Goal: Task Accomplishment & Management: Complete application form

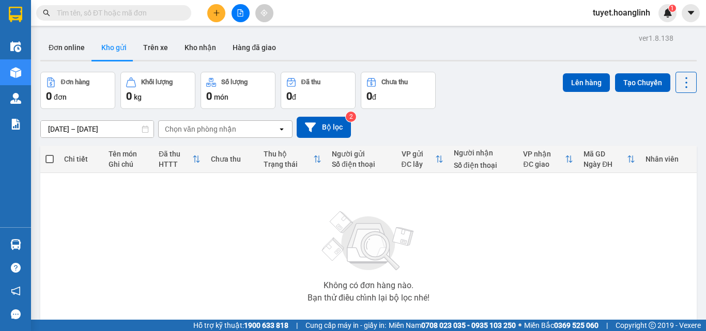
click at [216, 14] on icon "plus" at bounding box center [216, 12] width 7 height 7
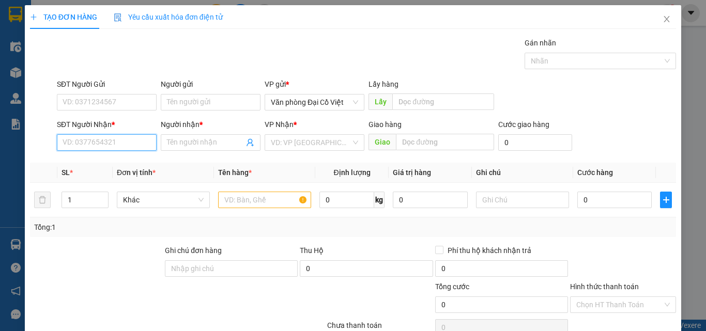
click at [121, 148] on input "SĐT Người Nhận *" at bounding box center [107, 142] width 100 height 17
click at [120, 145] on input "SĐT Người Nhận *" at bounding box center [107, 142] width 100 height 17
type input "0904179119"
click at [110, 158] on div "0904179119 - a TUỆ" at bounding box center [106, 163] width 86 height 11
type input "a TUỆ"
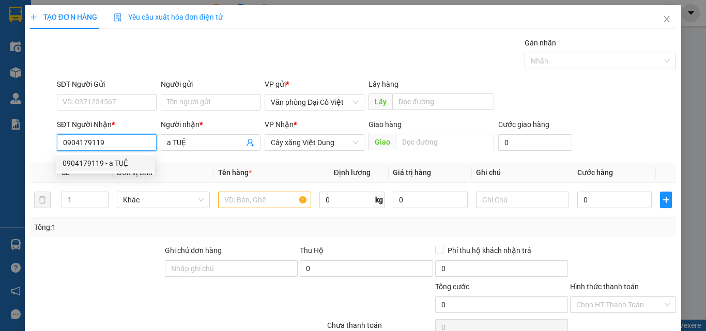
type input "50.000"
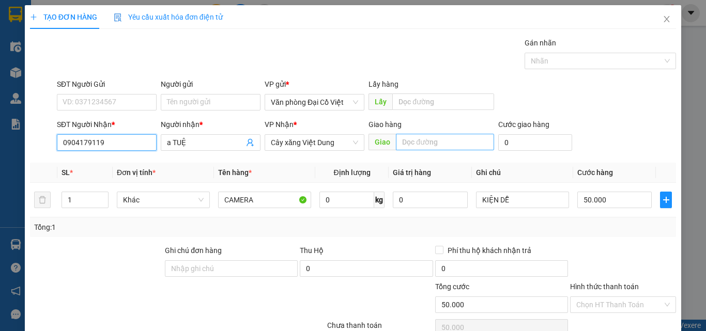
type input "0904179119"
click at [451, 146] on input "text" at bounding box center [445, 142] width 98 height 17
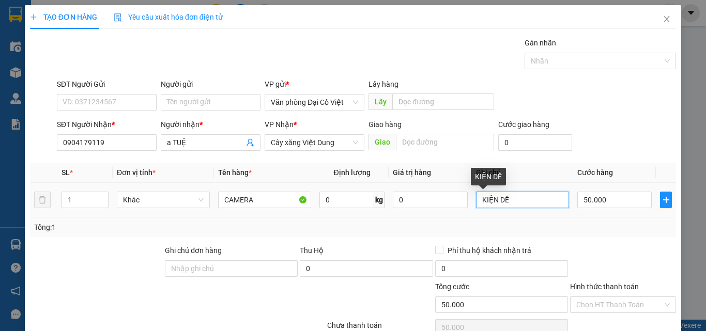
click at [503, 203] on input "KIỆN DỄ" at bounding box center [522, 200] width 93 height 17
type input "k trưa"
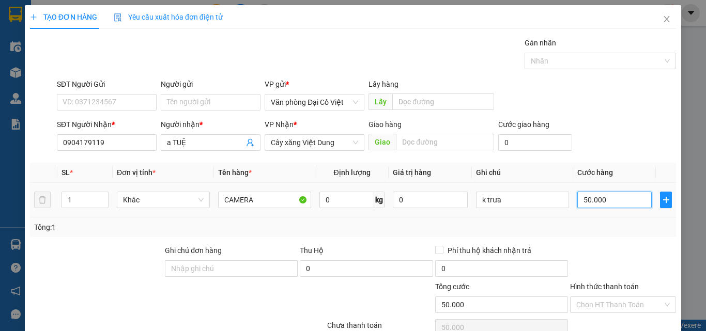
click at [602, 204] on input "50.000" at bounding box center [614, 200] width 74 height 17
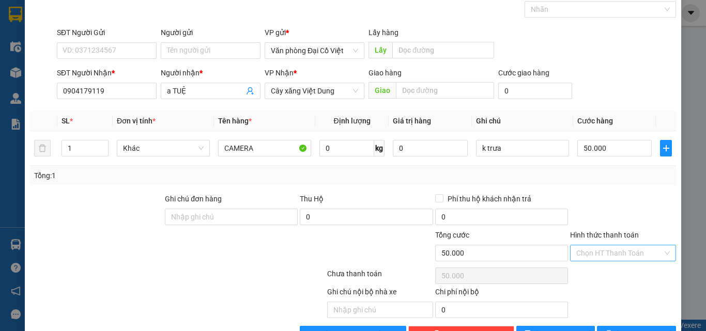
click at [638, 256] on input "Hình thức thanh toán" at bounding box center [619, 252] width 86 height 15
click at [631, 280] on div "Chọn HT Thanh Toán" at bounding box center [623, 276] width 108 height 21
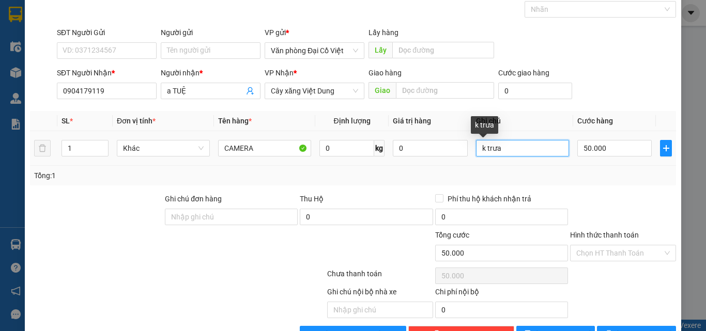
click at [483, 150] on input "k trưa" at bounding box center [522, 148] width 93 height 17
drag, startPoint x: 507, startPoint y: 149, endPoint x: 473, endPoint y: 162, distance: 36.9
click at [473, 162] on td "k trưa" at bounding box center [522, 148] width 101 height 35
type input "khách quên"
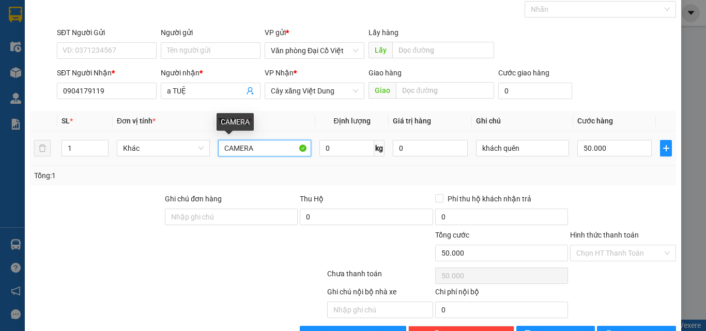
click at [260, 149] on input "CAMERA" at bounding box center [264, 148] width 93 height 17
type input "giấy tờ"
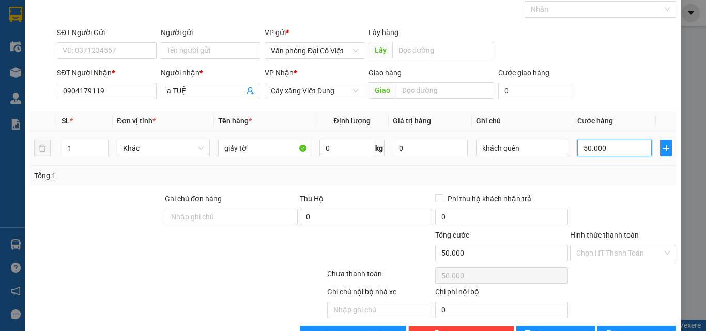
click at [594, 150] on input "50.000" at bounding box center [614, 148] width 74 height 17
type input "0"
click at [598, 149] on input "0" at bounding box center [614, 148] width 74 height 17
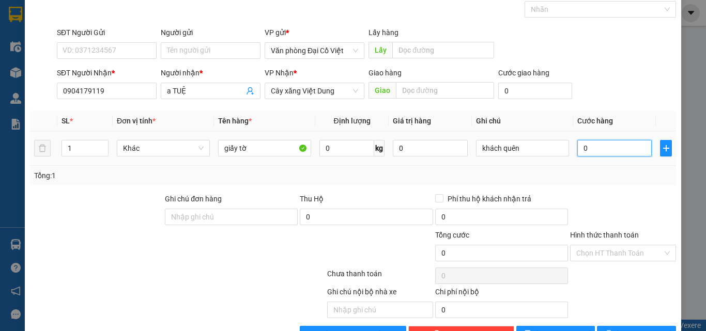
click at [598, 149] on input "0" at bounding box center [614, 148] width 74 height 17
type input "0"
click at [603, 252] on input "Hình thức thanh toán" at bounding box center [619, 252] width 86 height 15
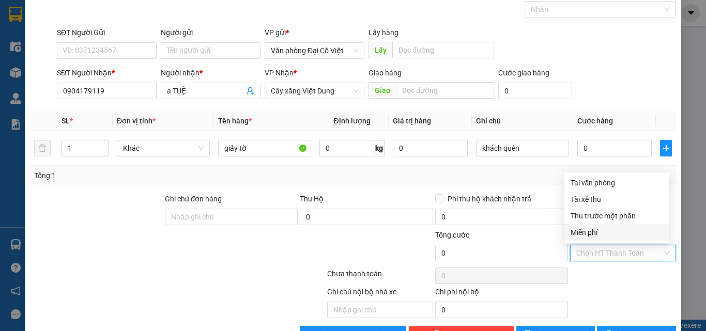
click at [604, 236] on div "Miễn phí" at bounding box center [616, 232] width 92 height 11
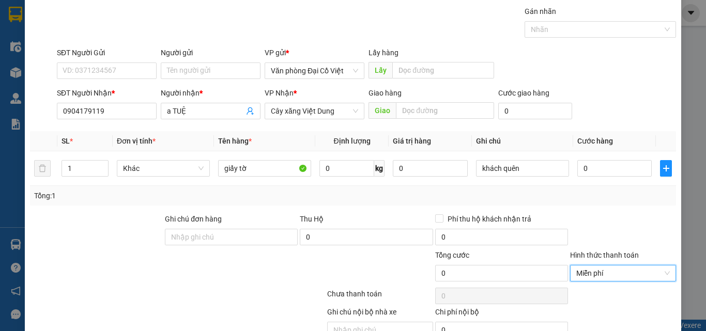
scroll to position [83, 0]
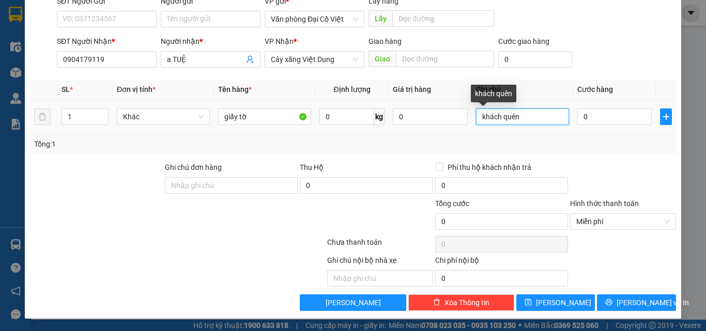
click at [476, 118] on input "khách quên" at bounding box center [522, 116] width 93 height 17
click at [510, 110] on input "khách quên" at bounding box center [522, 116] width 93 height 17
click at [525, 110] on input "khách quên" at bounding box center [522, 116] width 93 height 17
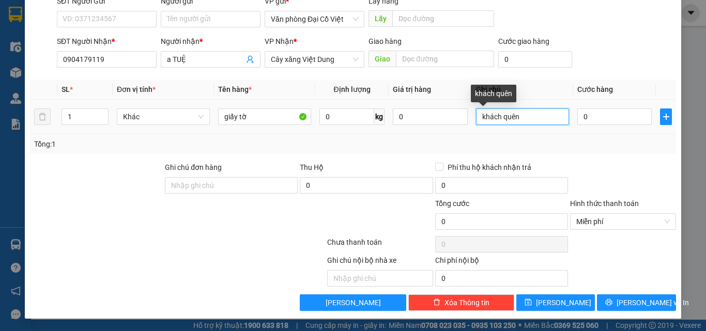
click at [525, 110] on input "khách quên" at bounding box center [522, 116] width 93 height 17
type input "xe trưa"
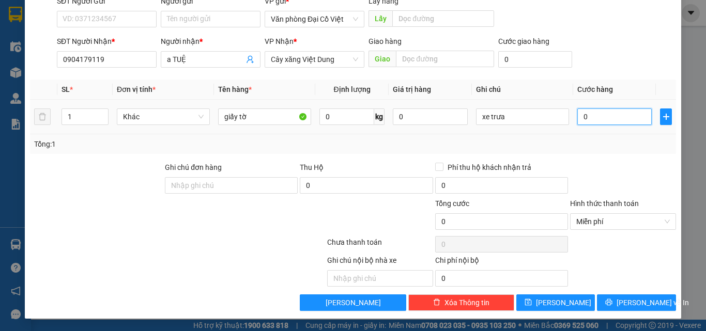
click at [593, 117] on input "0" at bounding box center [614, 116] width 74 height 17
click at [601, 219] on span "Miễn phí" at bounding box center [623, 221] width 94 height 15
type input "50.000"
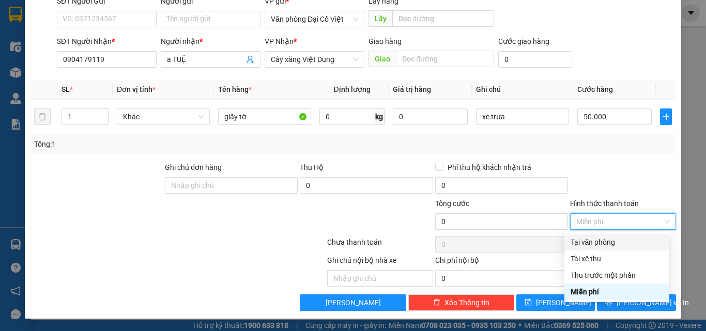
click at [600, 247] on div "Tại văn phòng" at bounding box center [616, 242] width 92 height 11
type input "50.000"
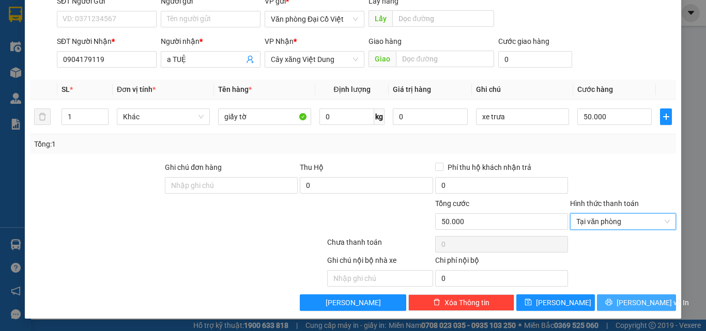
click at [630, 301] on span "[PERSON_NAME] và In" at bounding box center [652, 302] width 72 height 11
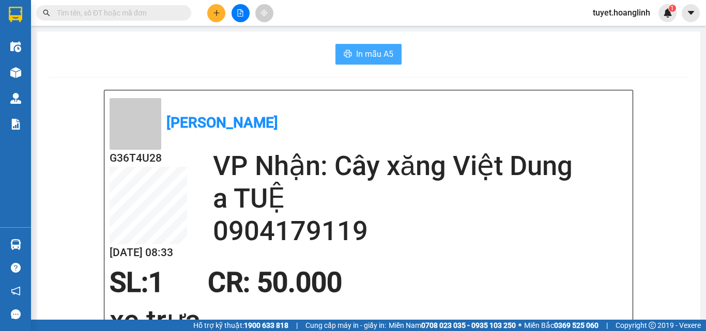
click at [385, 46] on button "In mẫu A5" at bounding box center [368, 54] width 66 height 21
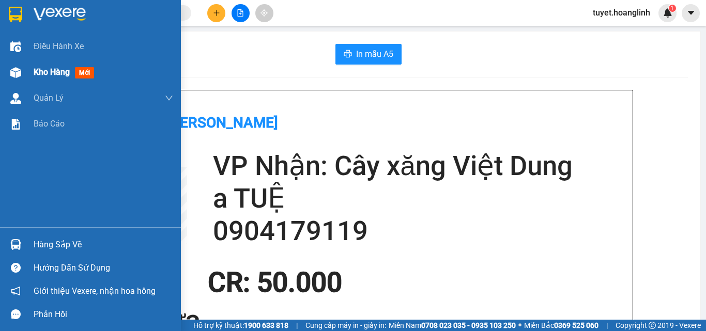
click at [31, 79] on div "Kho hàng mới" at bounding box center [90, 72] width 181 height 26
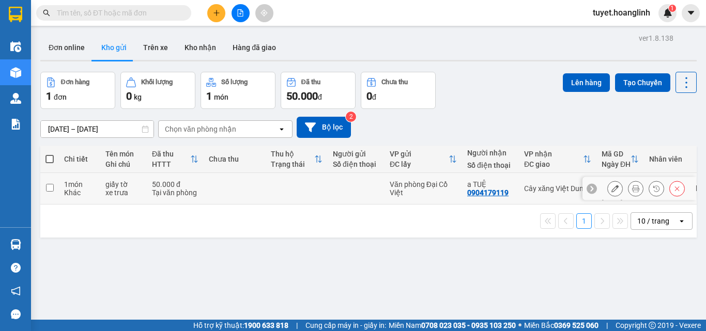
click at [673, 185] on icon at bounding box center [676, 188] width 7 height 7
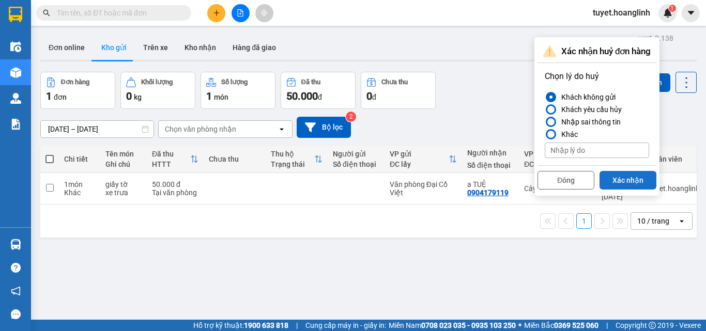
click at [644, 178] on button "Xác nhận" at bounding box center [627, 180] width 57 height 19
